Goal: Task Accomplishment & Management: Manage account settings

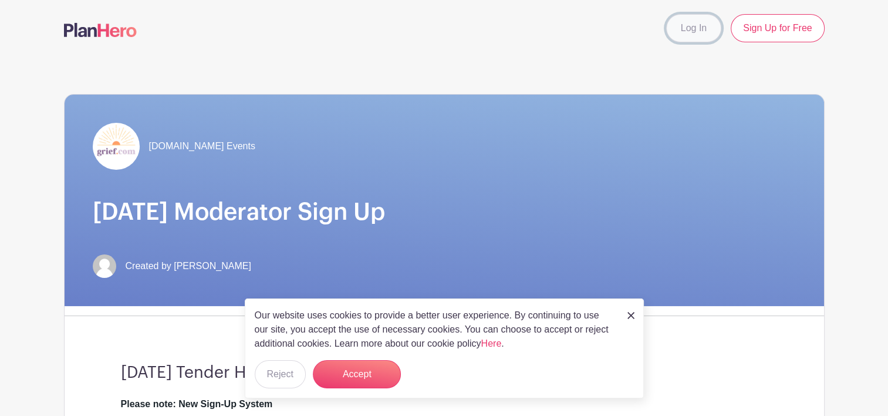
click at [689, 23] on link "Log In" at bounding box center [693, 28] width 55 height 28
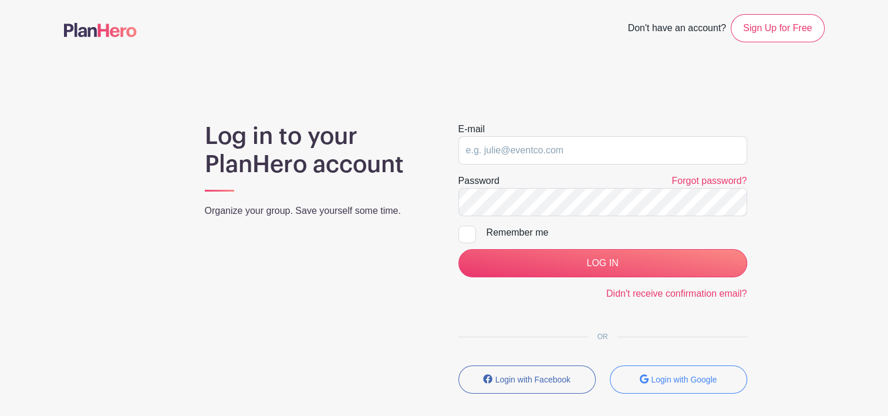
type input "[EMAIL_ADDRESS][DOMAIN_NAME]"
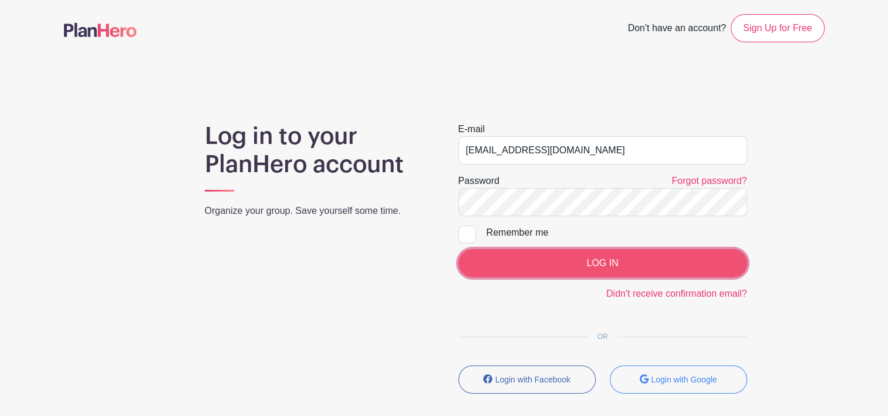
click at [605, 264] on input "LOG IN" at bounding box center [603, 263] width 289 height 28
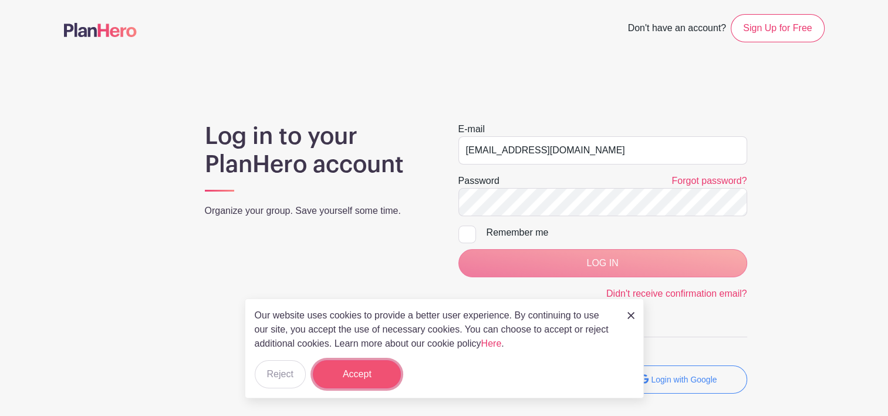
click at [352, 375] on button "Accept" at bounding box center [357, 374] width 88 height 28
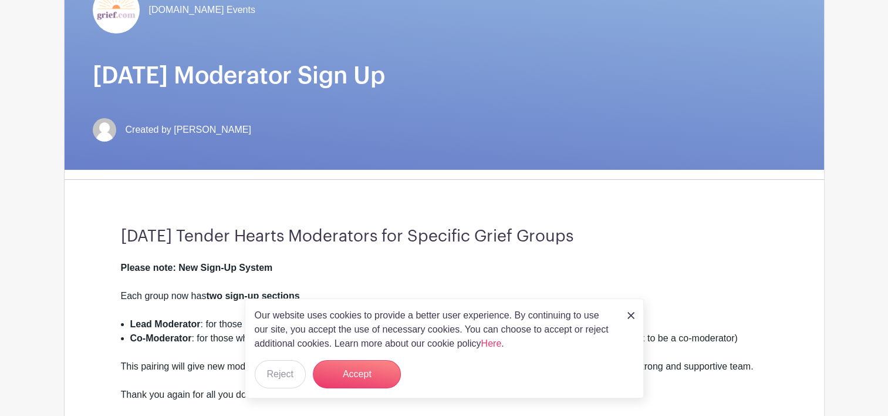
scroll to position [126, 0]
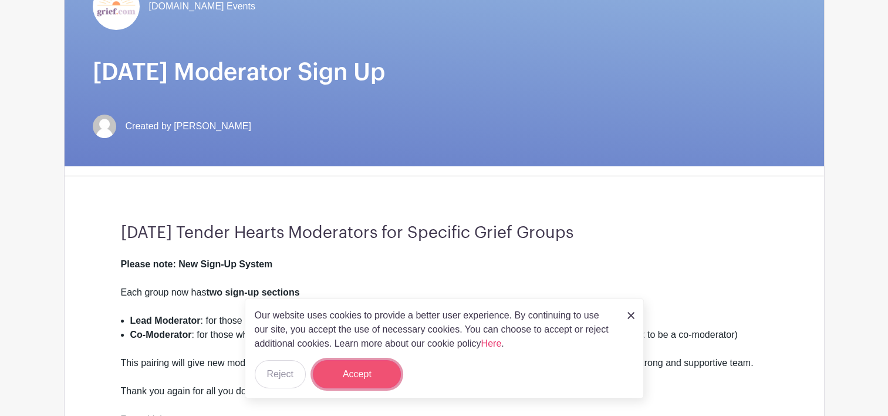
click at [355, 376] on button "Accept" at bounding box center [357, 374] width 88 height 28
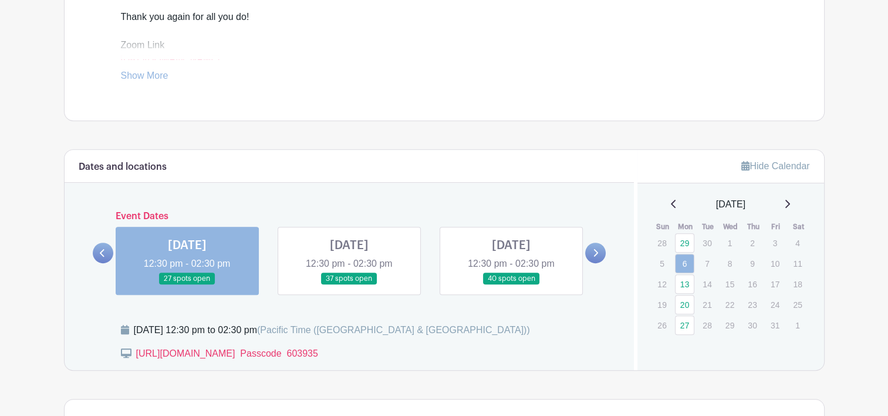
scroll to position [510, 0]
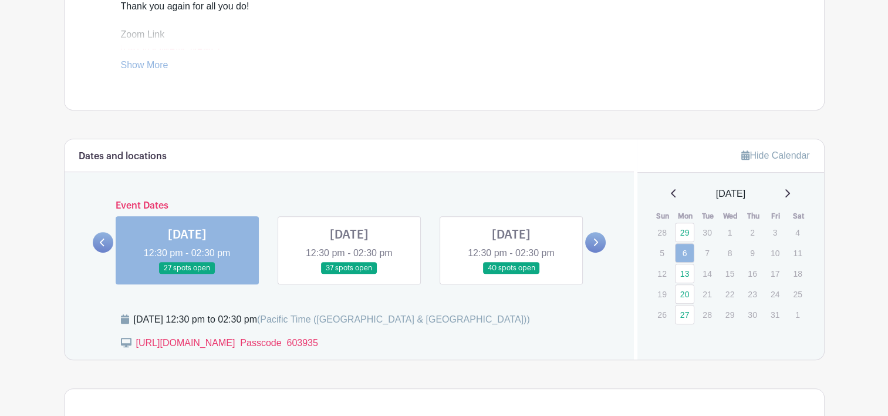
click at [187, 274] on link at bounding box center [187, 274] width 0 height 0
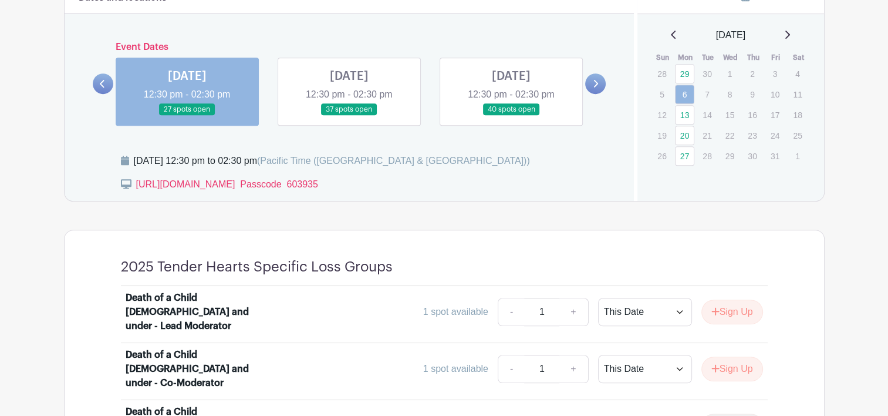
scroll to position [784, 0]
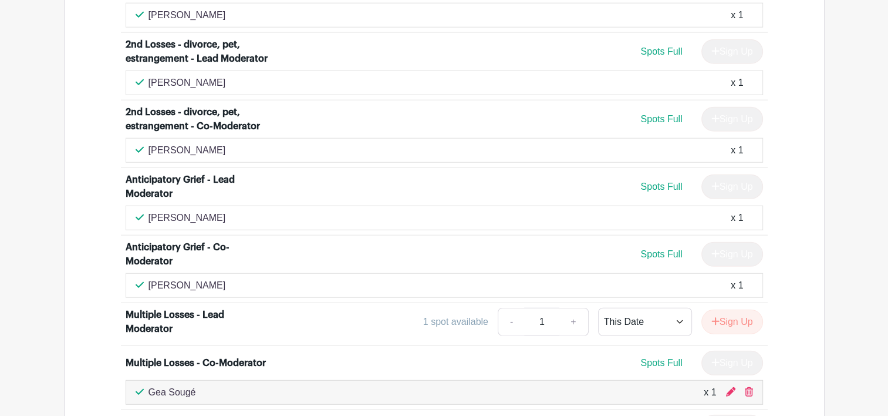
scroll to position [3051, 0]
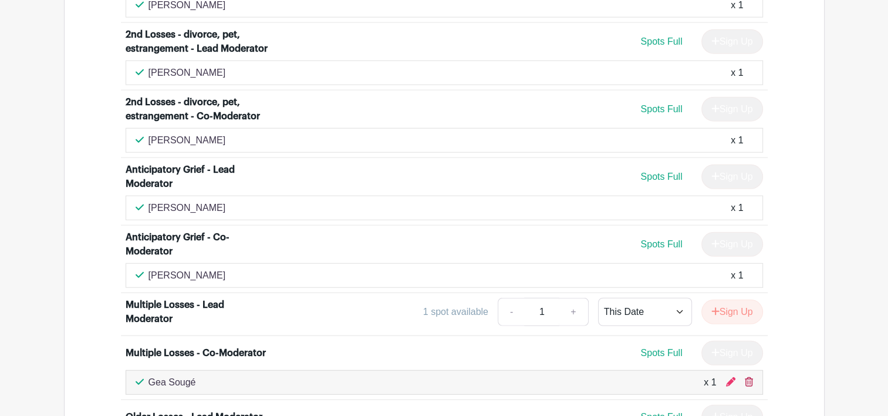
click at [749, 377] on icon at bounding box center [749, 381] width 8 height 9
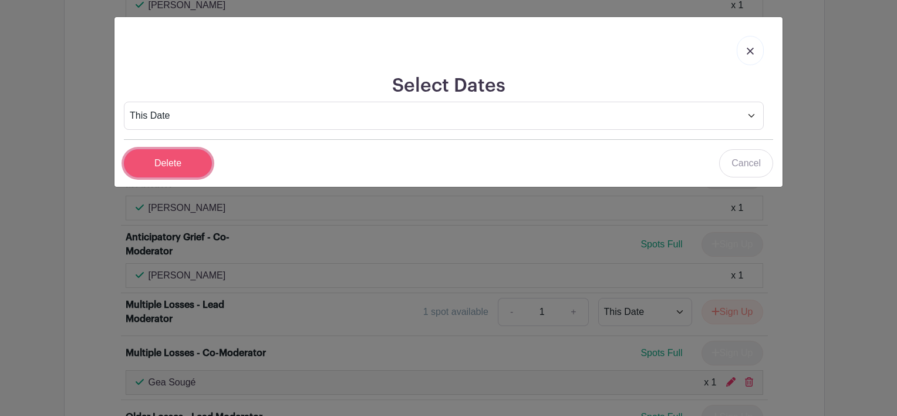
click at [172, 159] on input "Delete" at bounding box center [168, 163] width 88 height 28
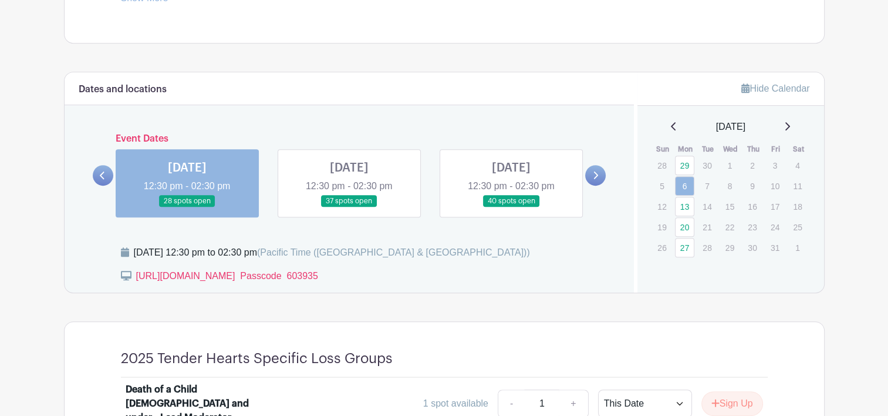
scroll to position [505, 0]
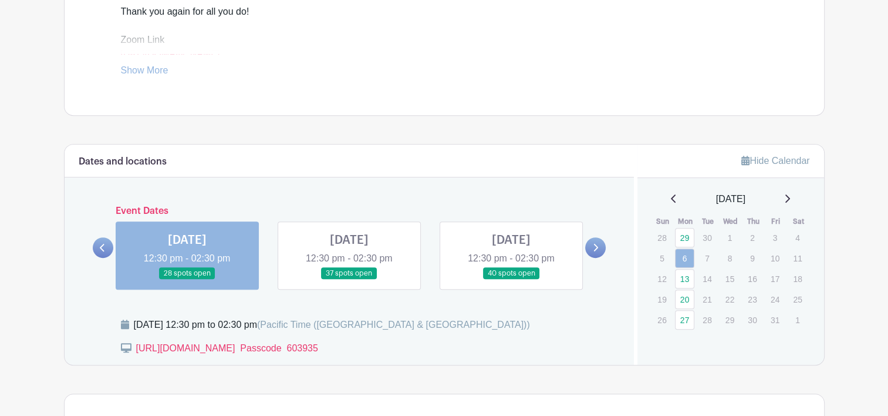
click at [595, 245] on icon at bounding box center [595, 247] width 5 height 9
